Goal: Task Accomplishment & Management: Use online tool/utility

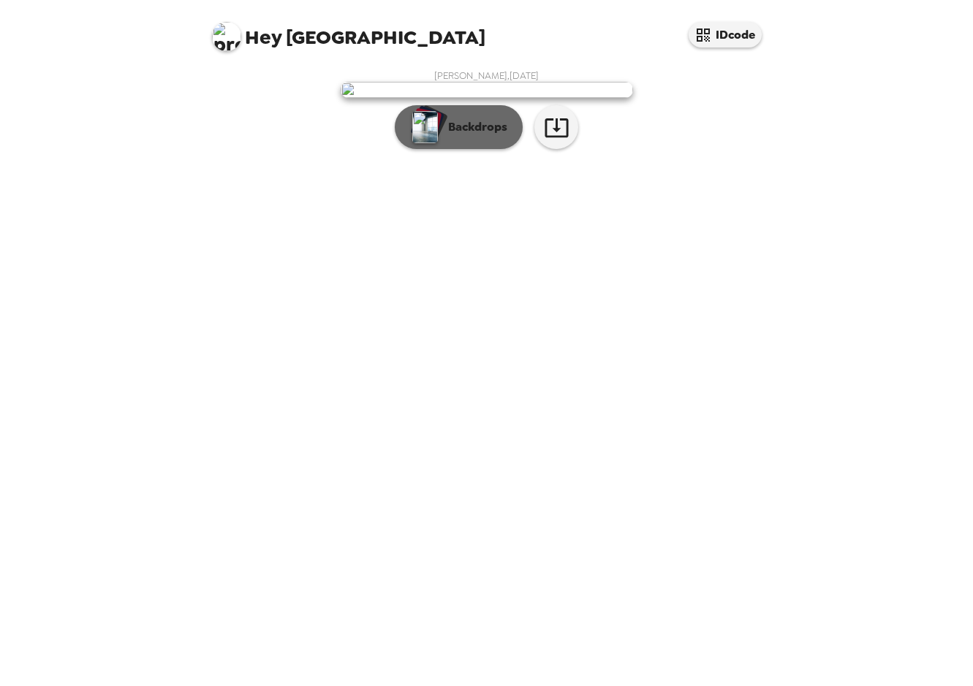
click at [478, 149] on button "Backdrops" at bounding box center [459, 127] width 128 height 44
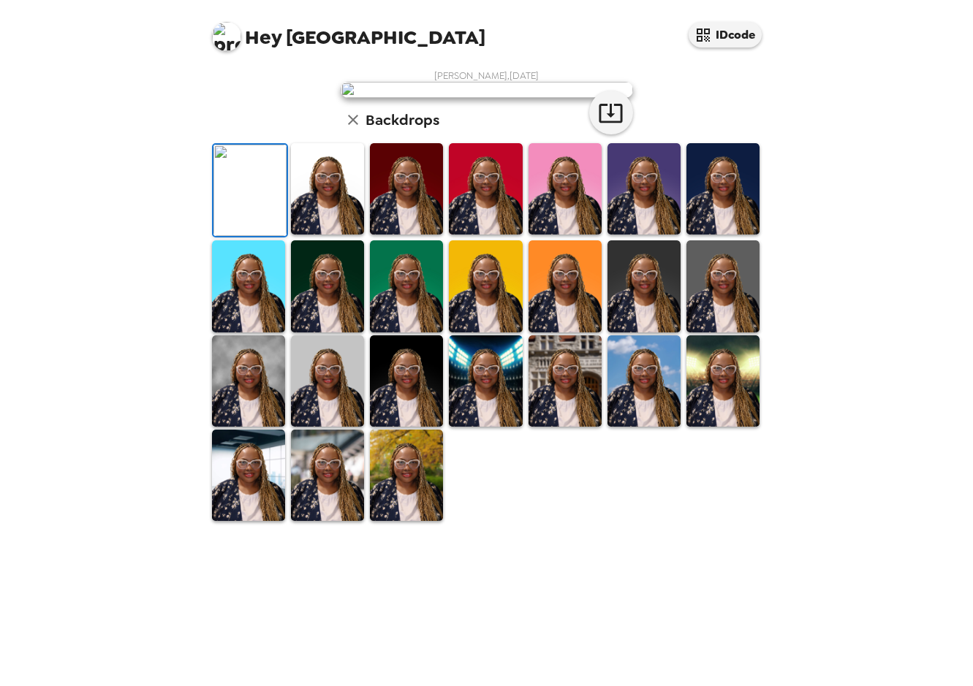
scroll to position [200, 0]
click at [259, 521] on img at bounding box center [248, 475] width 73 height 91
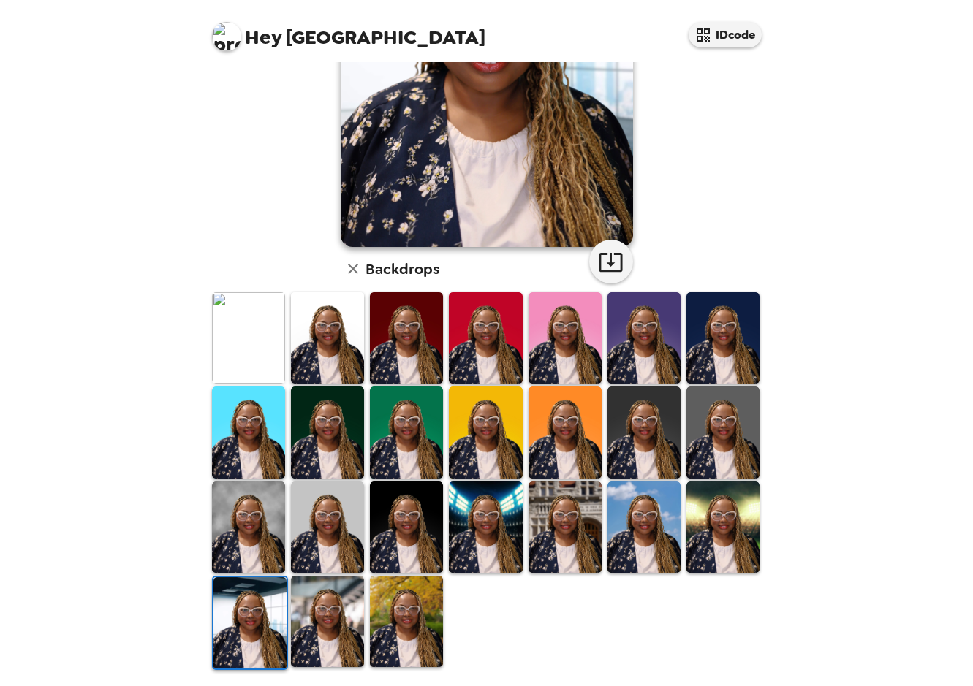
click at [389, 633] on img at bounding box center [406, 621] width 73 height 91
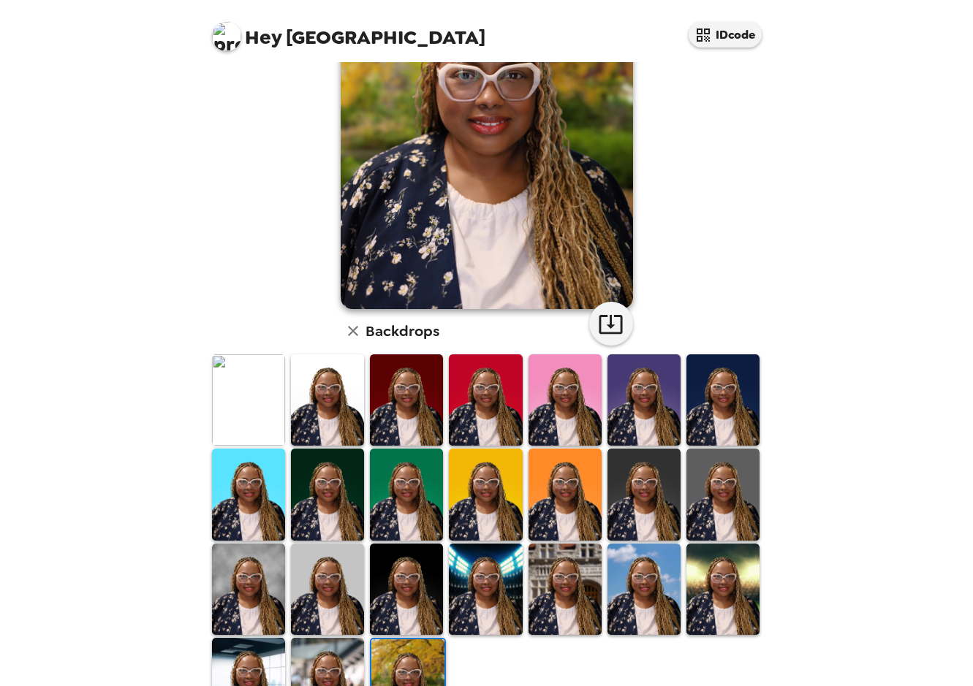
scroll to position [0, 0]
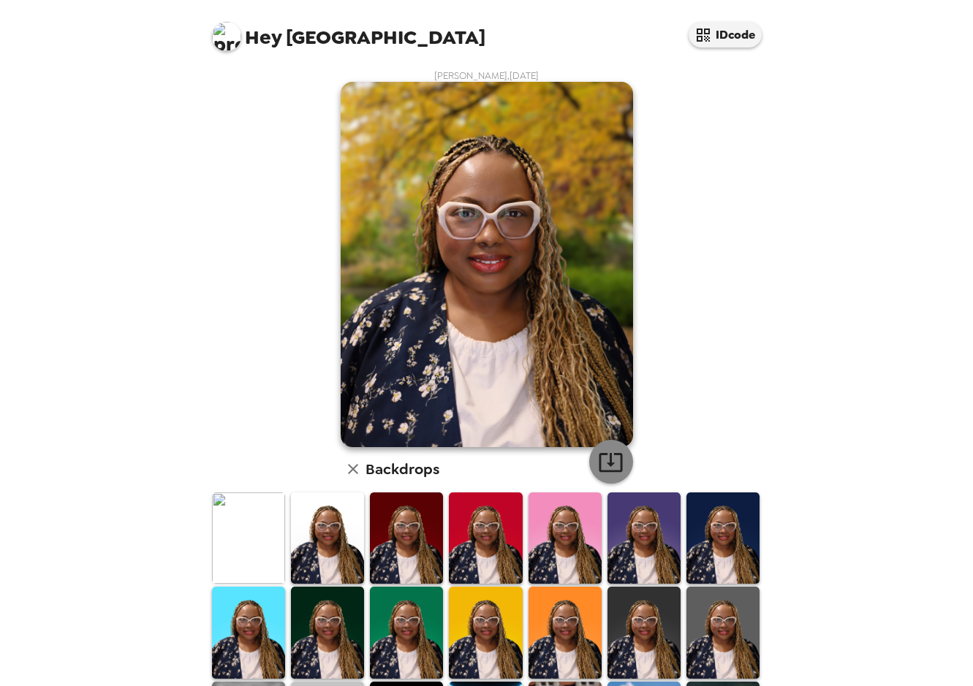
click at [614, 462] on icon "button" at bounding box center [611, 462] width 26 height 26
click at [176, 210] on div "Hey Roma IDcode Roma Wallace , 09-15-2025 Backdrops" at bounding box center [486, 343] width 973 height 686
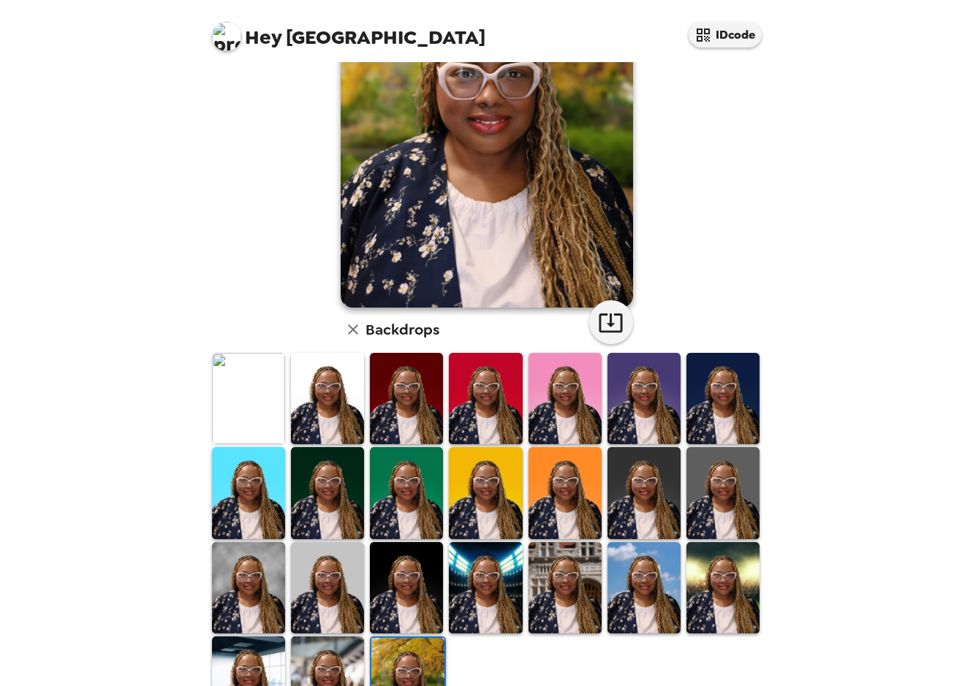
scroll to position [200, 0]
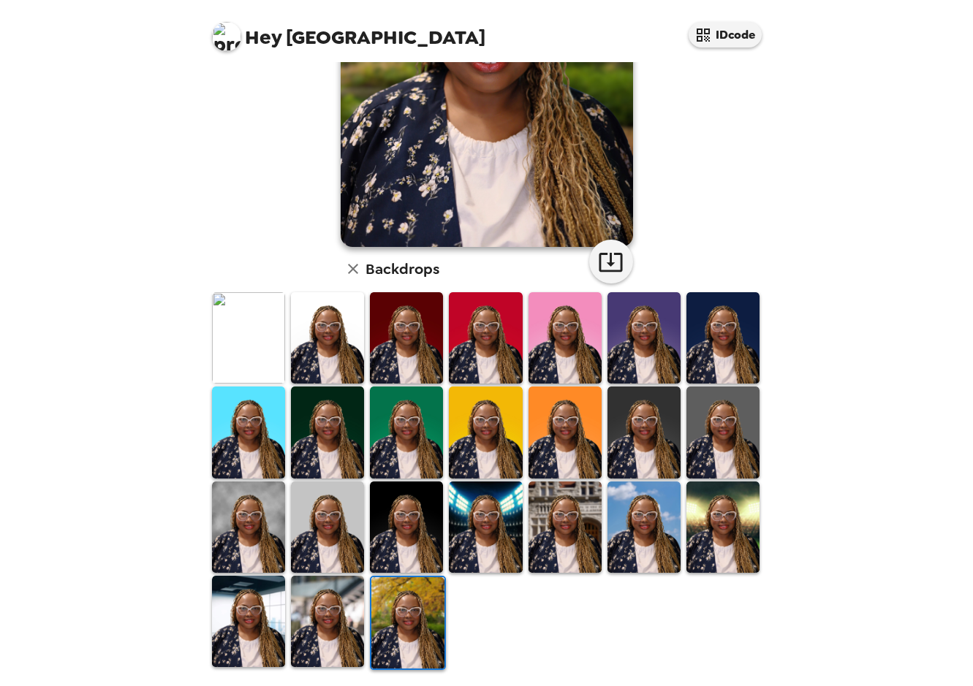
click at [709, 537] on img at bounding box center [722, 527] width 73 height 91
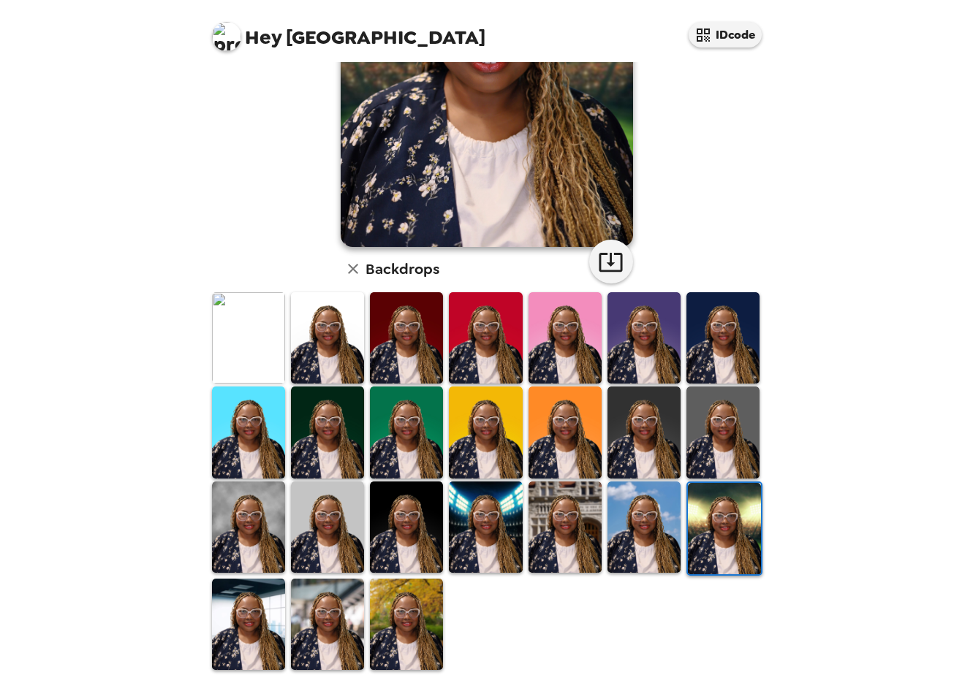
click at [709, 532] on img at bounding box center [724, 528] width 73 height 91
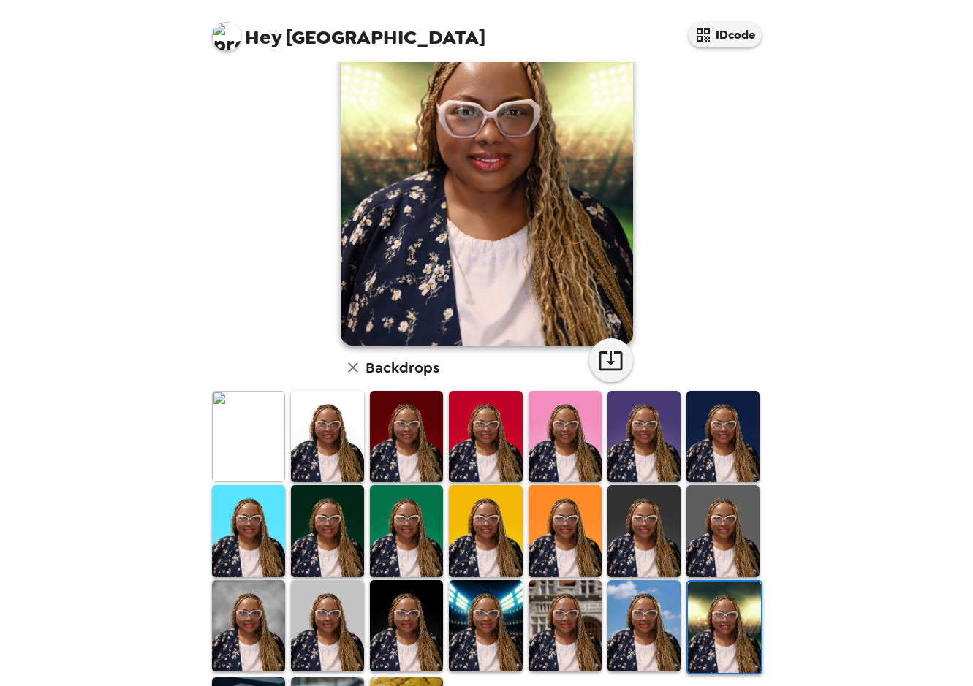
scroll to position [127, 0]
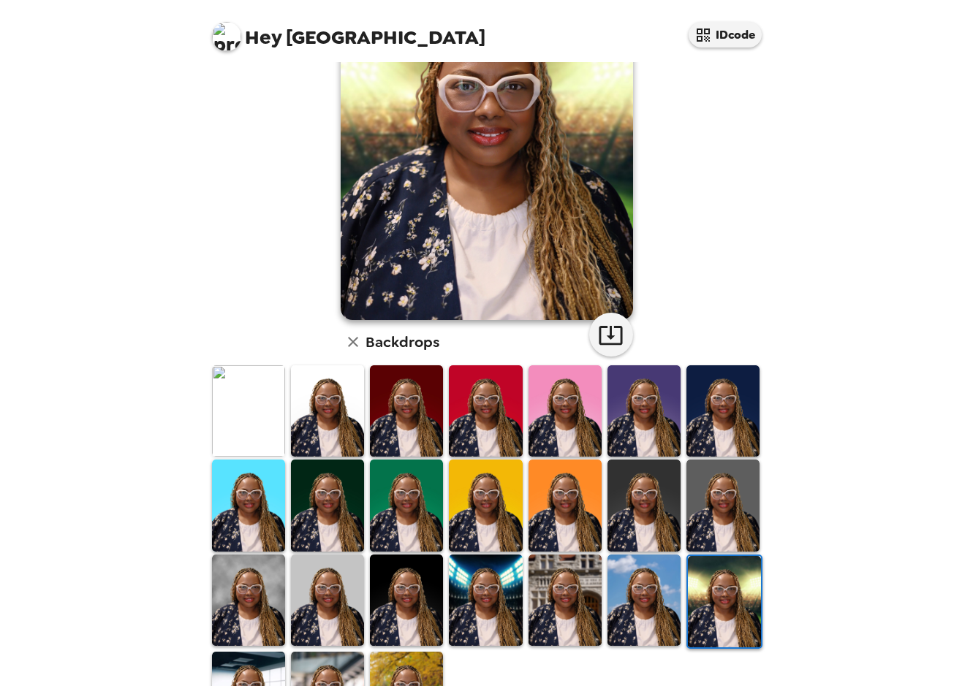
click at [705, 537] on img at bounding box center [722, 505] width 73 height 91
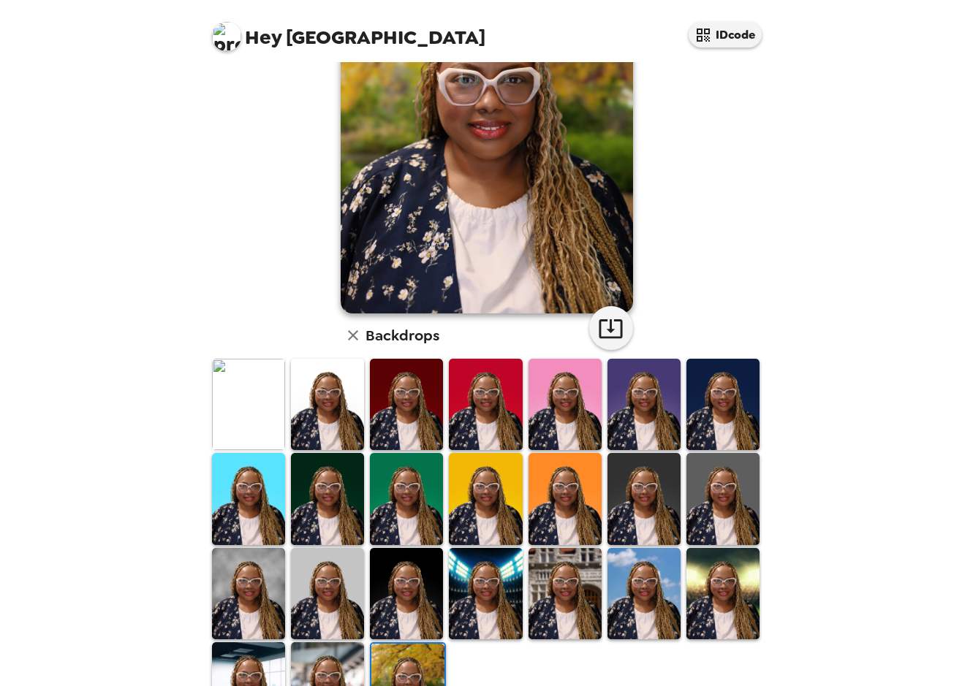
scroll to position [146, 0]
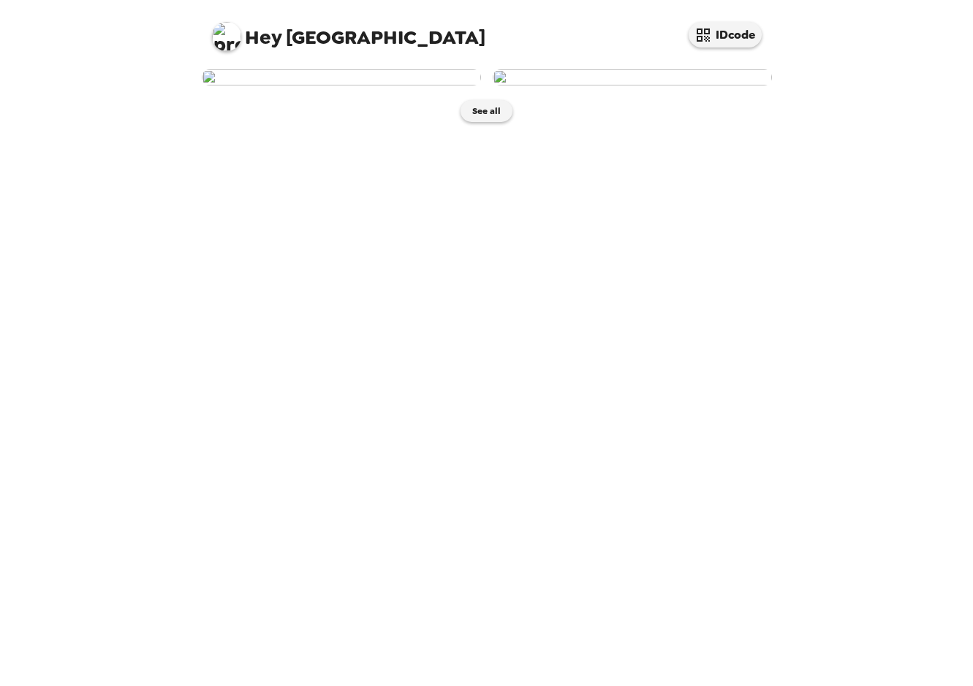
click at [357, 86] on img at bounding box center [341, 77] width 279 height 16
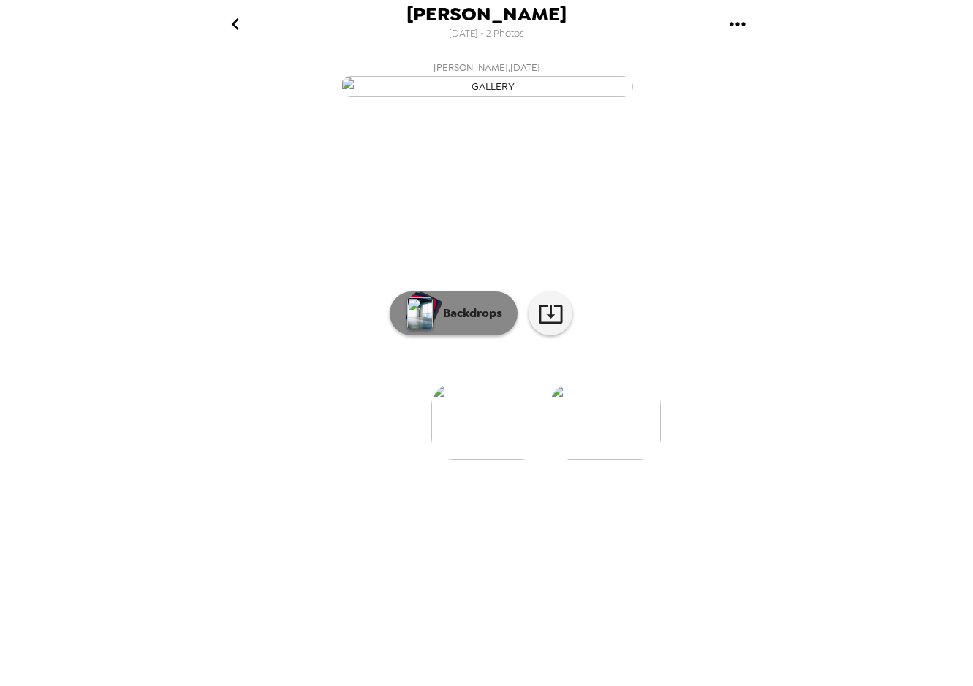
click at [467, 322] on p "Backdrops" at bounding box center [469, 314] width 67 height 18
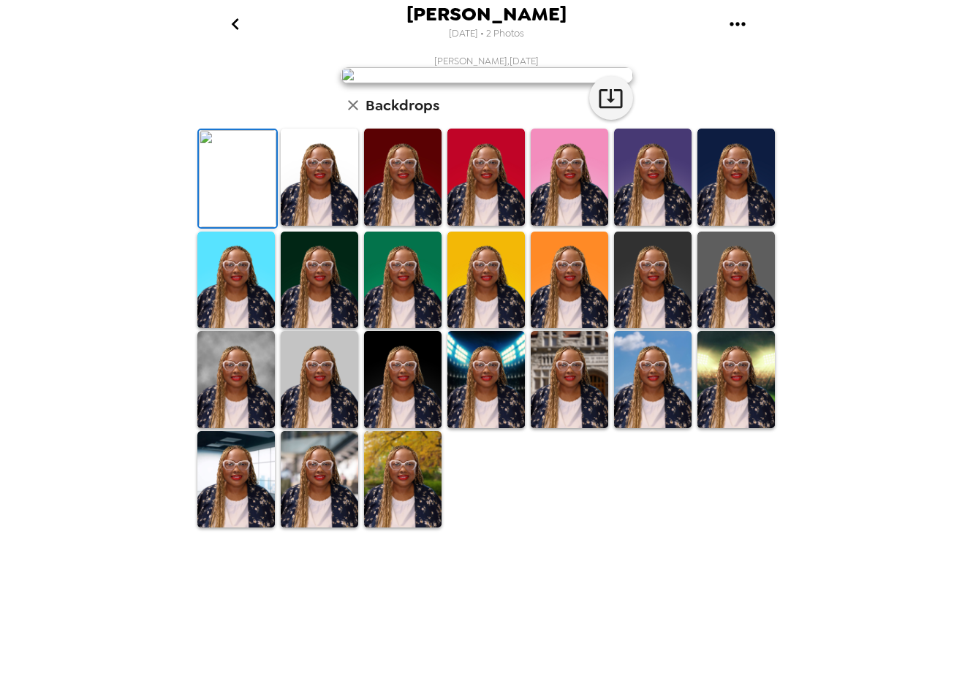
click at [433, 83] on img at bounding box center [487, 75] width 292 height 16
click at [462, 83] on img at bounding box center [487, 75] width 292 height 16
click at [403, 528] on img at bounding box center [402, 479] width 77 height 97
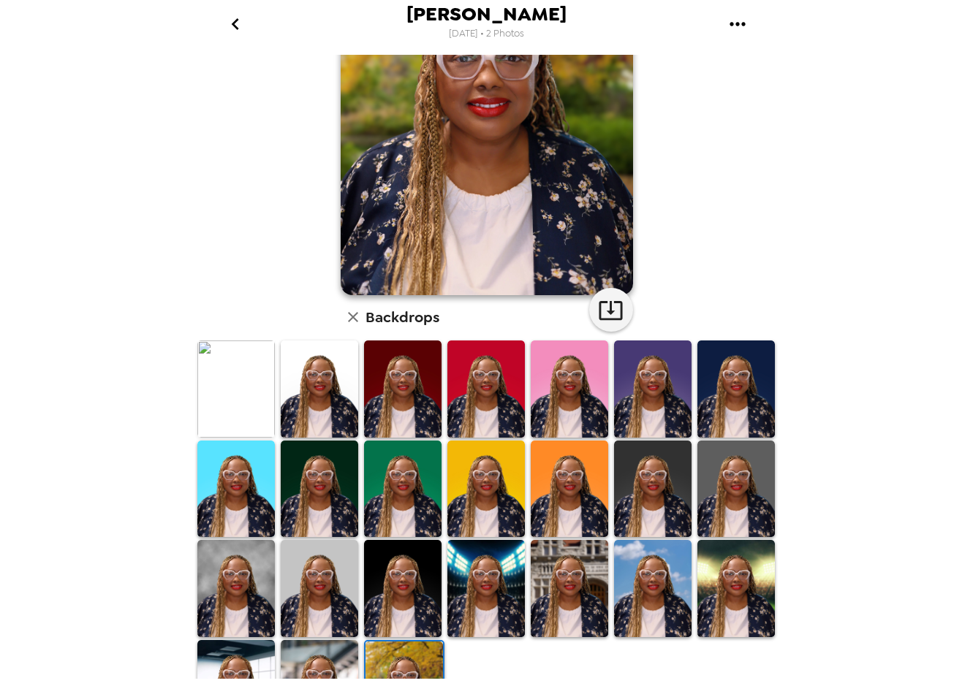
scroll to position [191, 0]
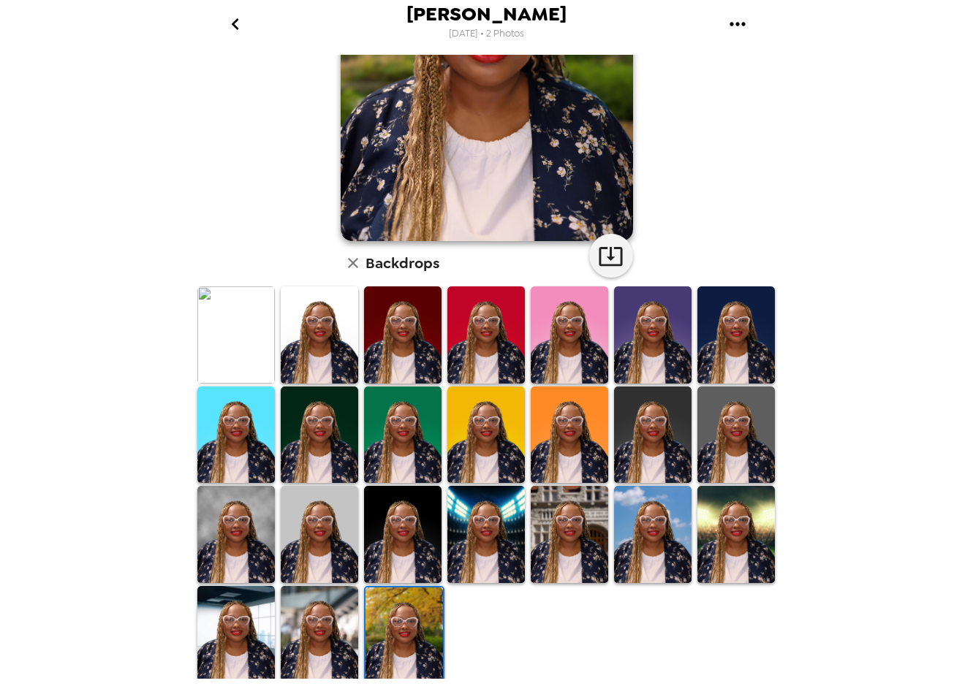
click at [308, 599] on img at bounding box center [319, 634] width 77 height 97
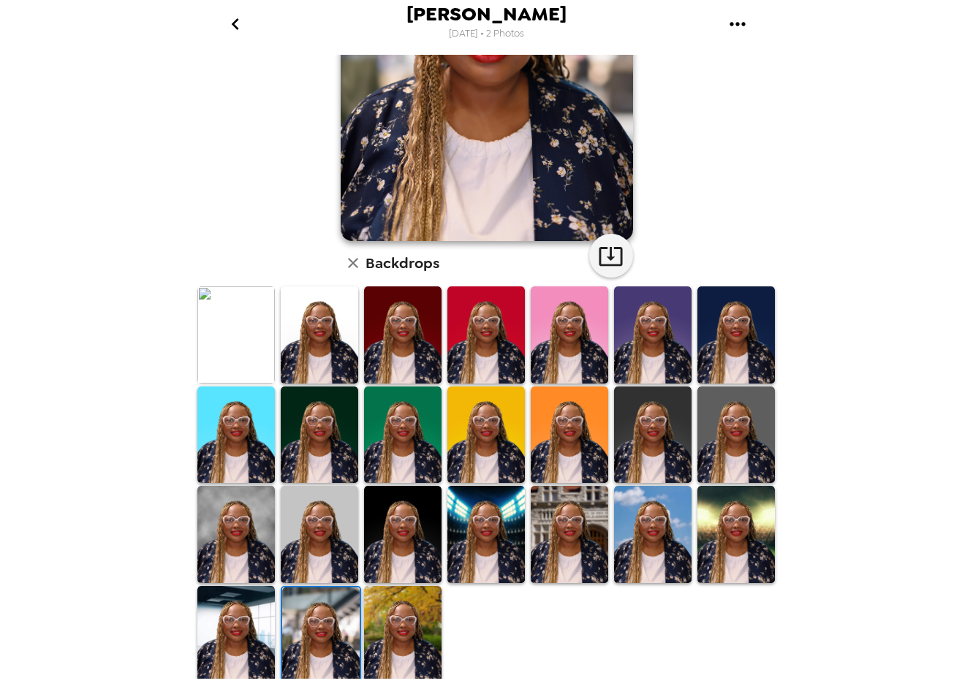
click at [240, 604] on img at bounding box center [235, 634] width 77 height 97
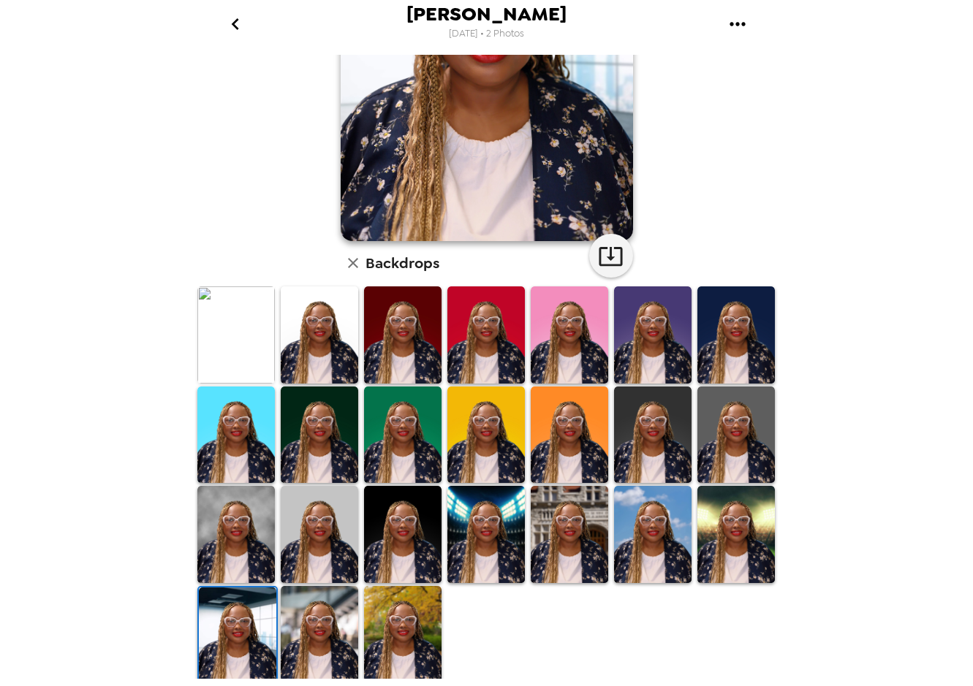
click at [384, 600] on img at bounding box center [402, 634] width 77 height 97
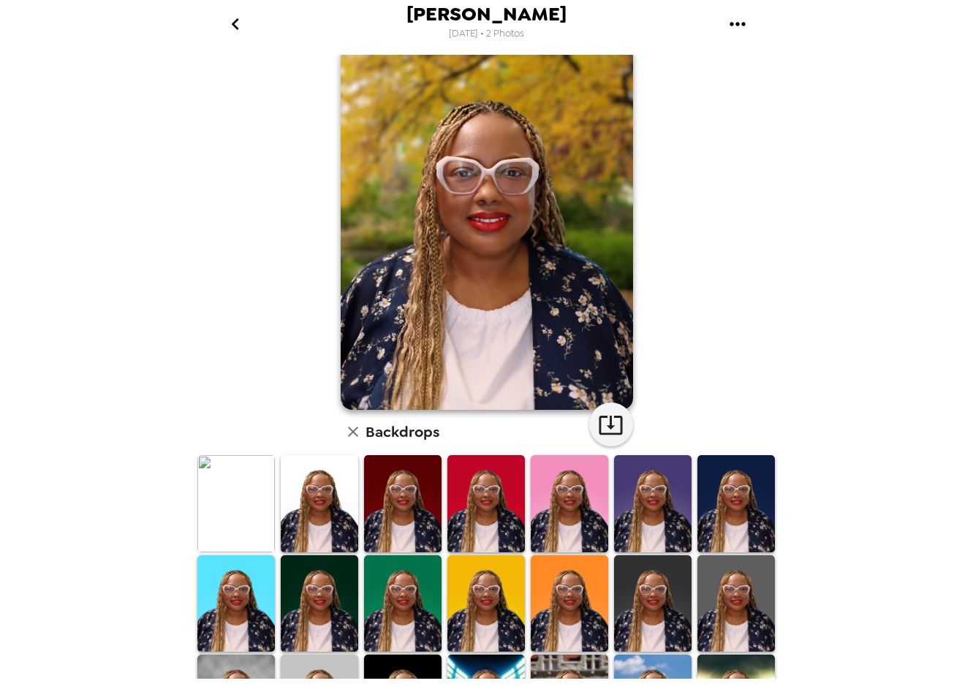
scroll to position [0, 0]
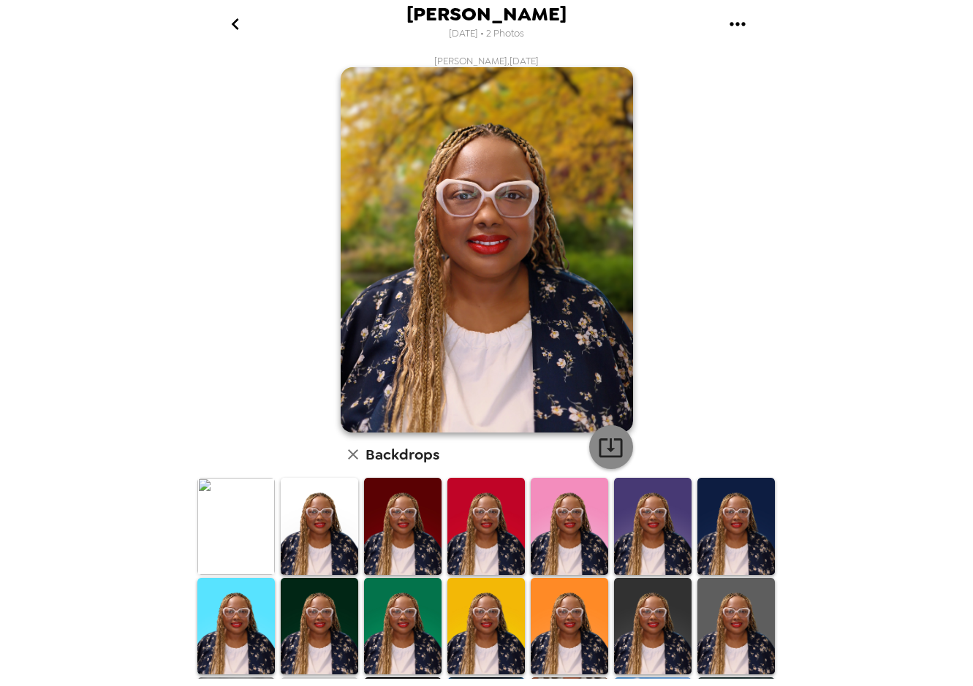
click at [604, 440] on icon "button" at bounding box center [611, 448] width 26 height 26
click at [237, 25] on icon "go back" at bounding box center [235, 23] width 23 height 23
